Goal: Information Seeking & Learning: Check status

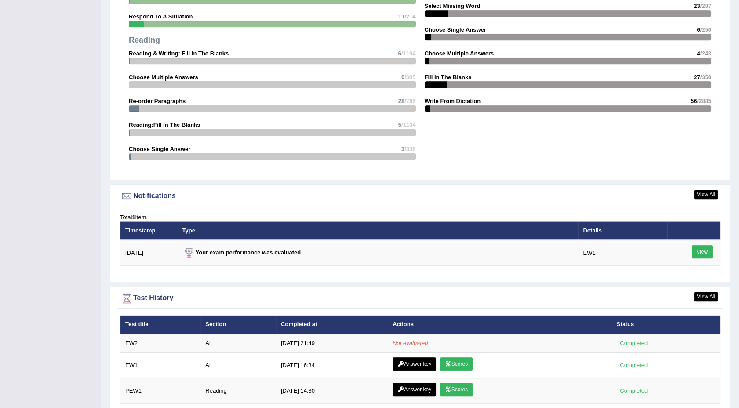
scroll to position [929, 0]
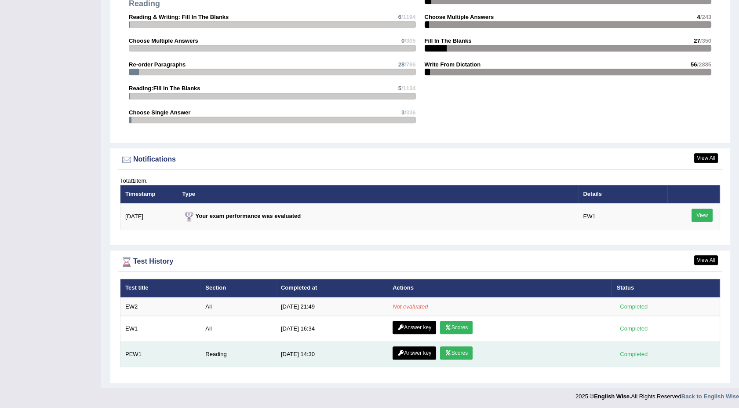
click at [637, 353] on div "Completed" at bounding box center [634, 353] width 34 height 9
click at [450, 353] on link "Scores" at bounding box center [456, 352] width 33 height 13
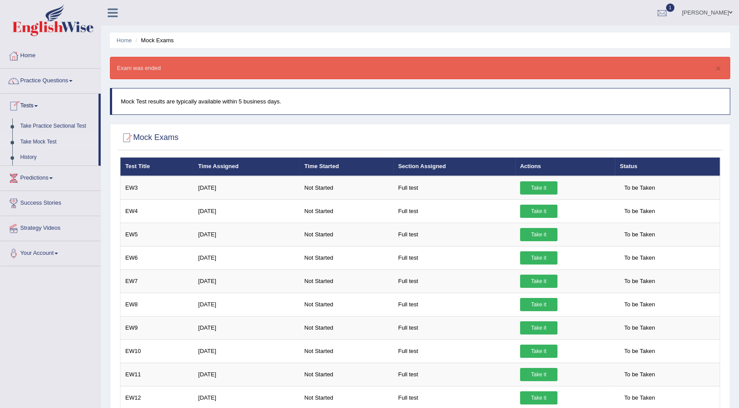
click at [36, 102] on link "Tests" at bounding box center [49, 105] width 98 height 22
click at [38, 106] on span at bounding box center [36, 106] width 4 height 2
click at [26, 157] on link "History" at bounding box center [57, 158] width 82 height 16
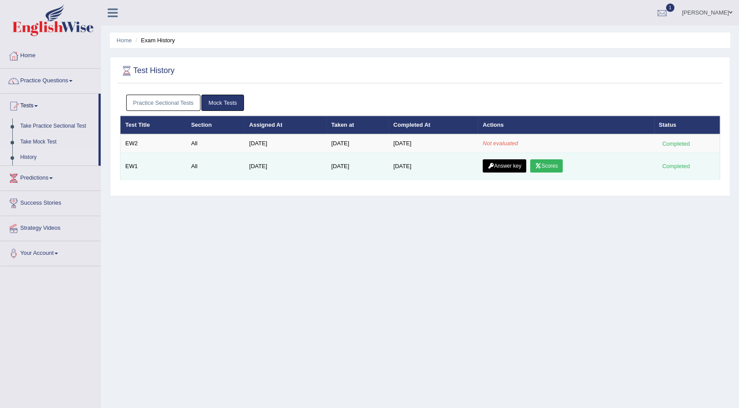
click at [542, 161] on link "Scores" at bounding box center [547, 165] width 33 height 13
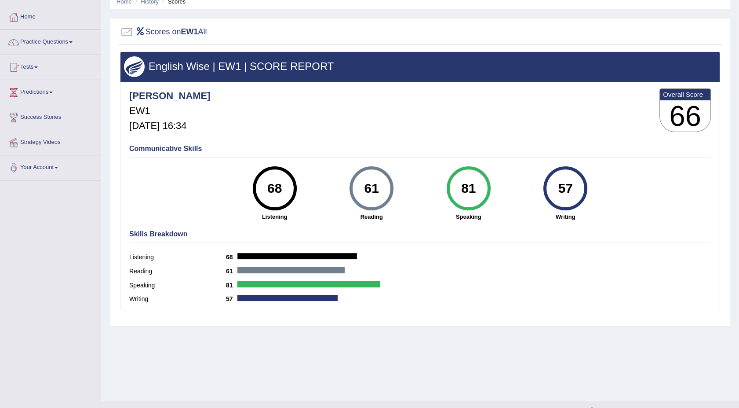
scroll to position [54, 0]
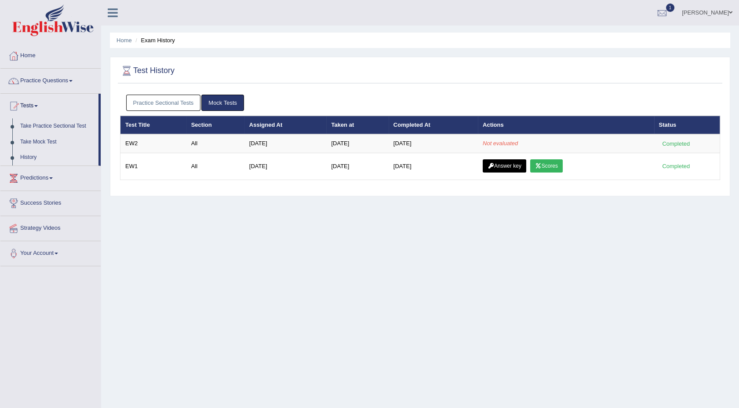
click at [23, 54] on link "Home" at bounding box center [50, 55] width 100 height 22
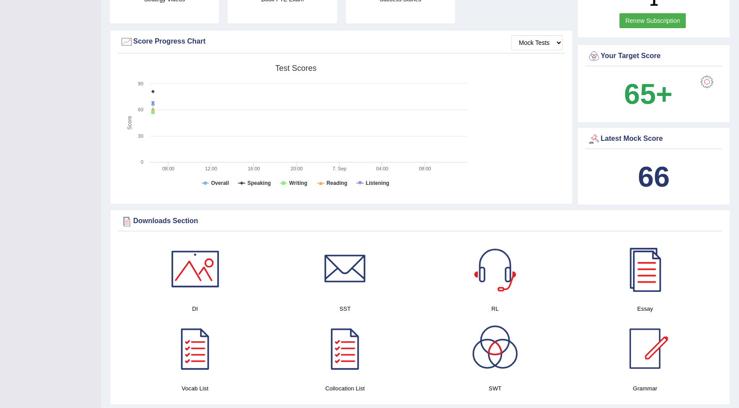
scroll to position [254, 0]
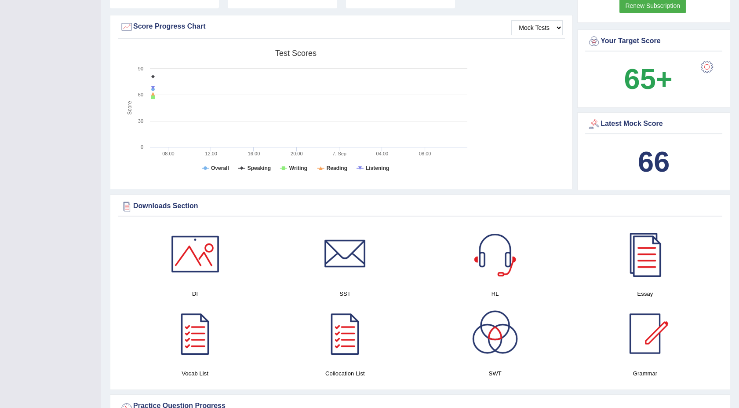
click at [738, 5] on div "Please login from Desktop. If you think this is an error (or logged in from des…" at bounding box center [420, 404] width 638 height 1317
drag, startPoint x: 738, startPoint y: 5, endPoint x: 744, endPoint y: 5, distance: 5.7
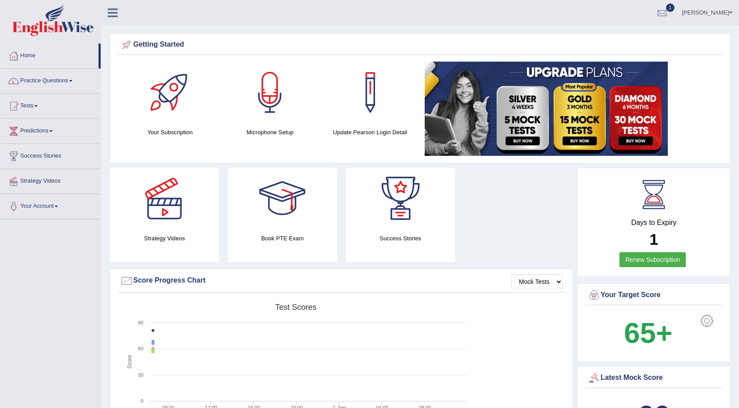
scroll to position [0, 0]
click at [38, 106] on span at bounding box center [36, 106] width 4 height 2
click at [27, 156] on link "History" at bounding box center [57, 158] width 82 height 16
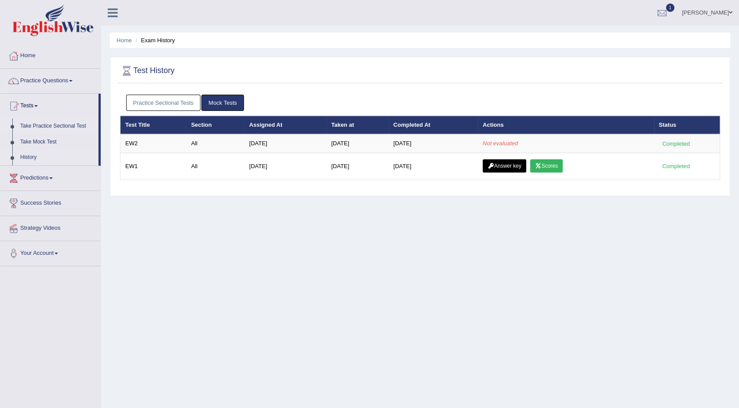
click at [43, 126] on link "Take Practice Sectional Test" at bounding box center [57, 126] width 82 height 16
